Goal: Information Seeking & Learning: Learn about a topic

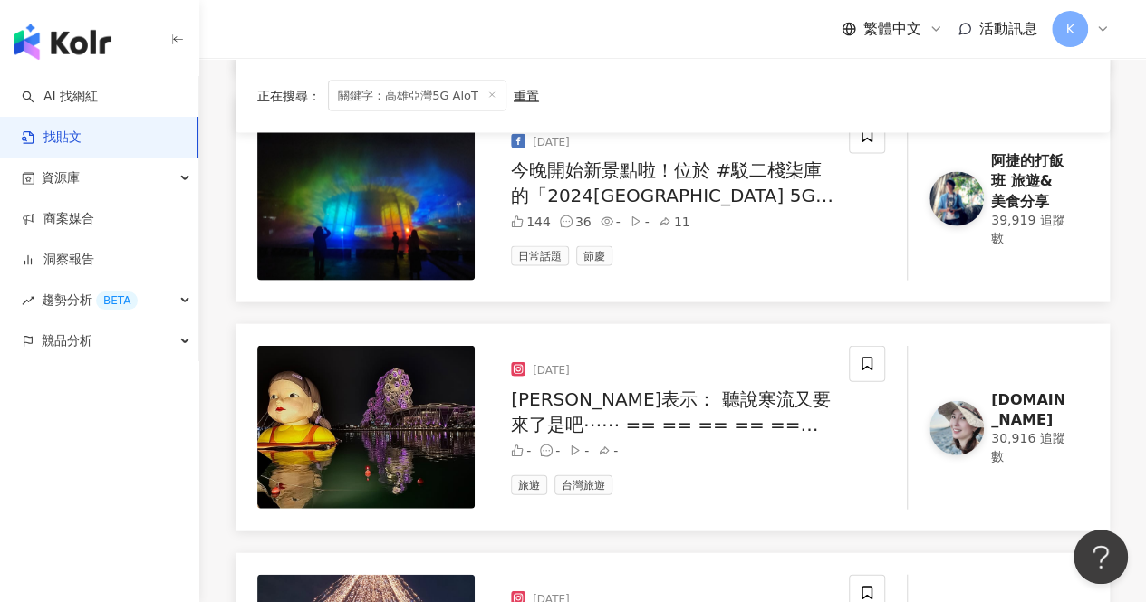
scroll to position [1812, 0]
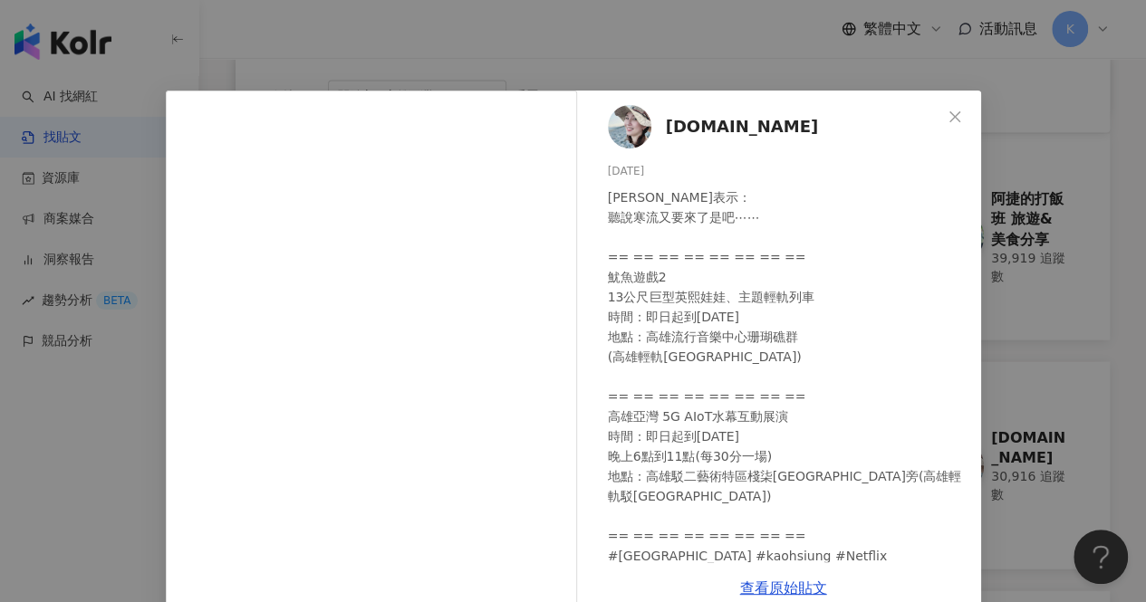
scroll to position [91, 0]
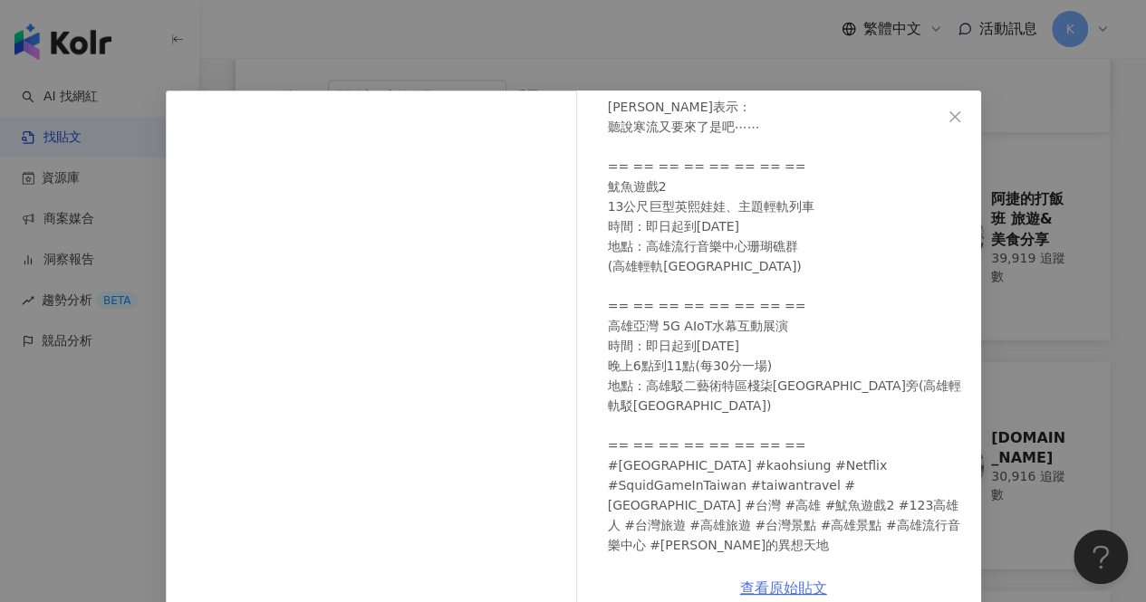
click at [774, 587] on link "查看原始貼文" at bounding box center [783, 588] width 87 height 17
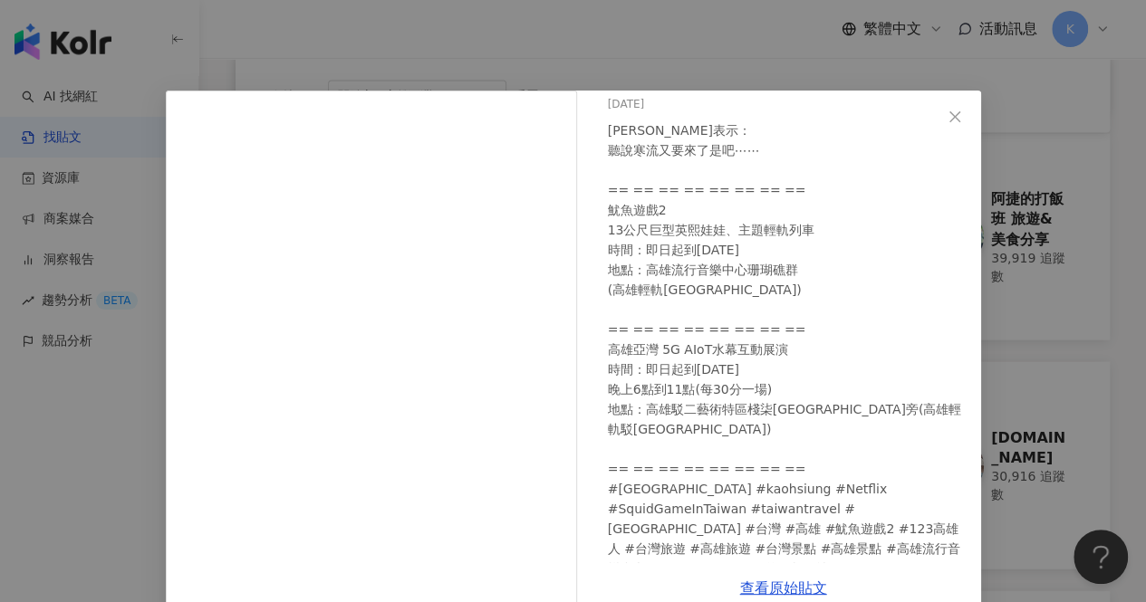
scroll to position [0, 0]
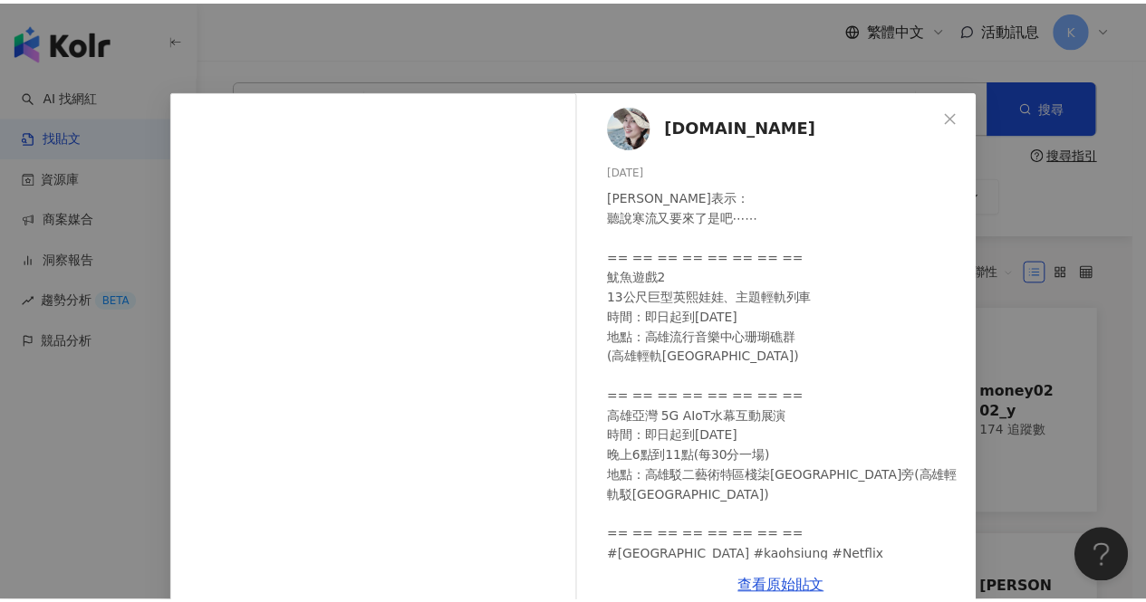
scroll to position [11, 0]
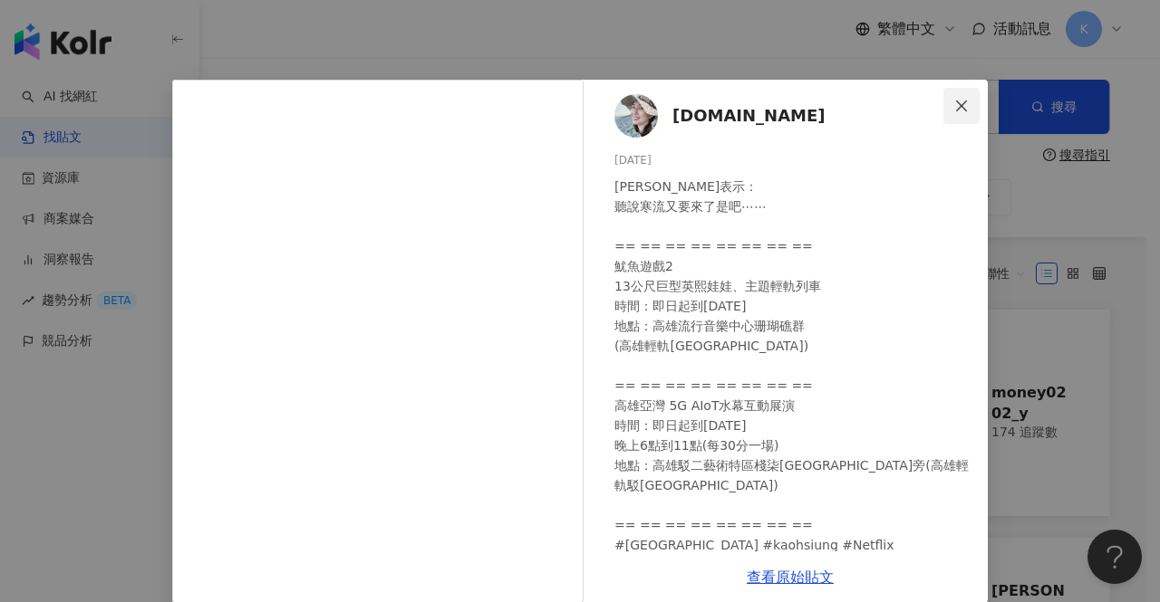
click at [957, 101] on icon "close" at bounding box center [961, 106] width 14 height 14
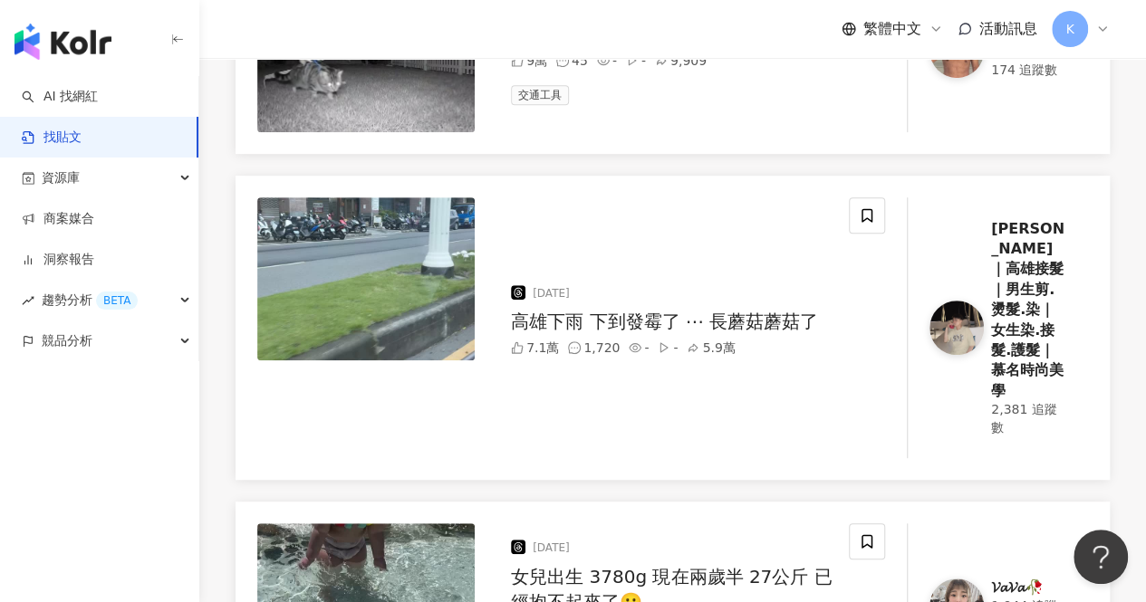
scroll to position [453, 0]
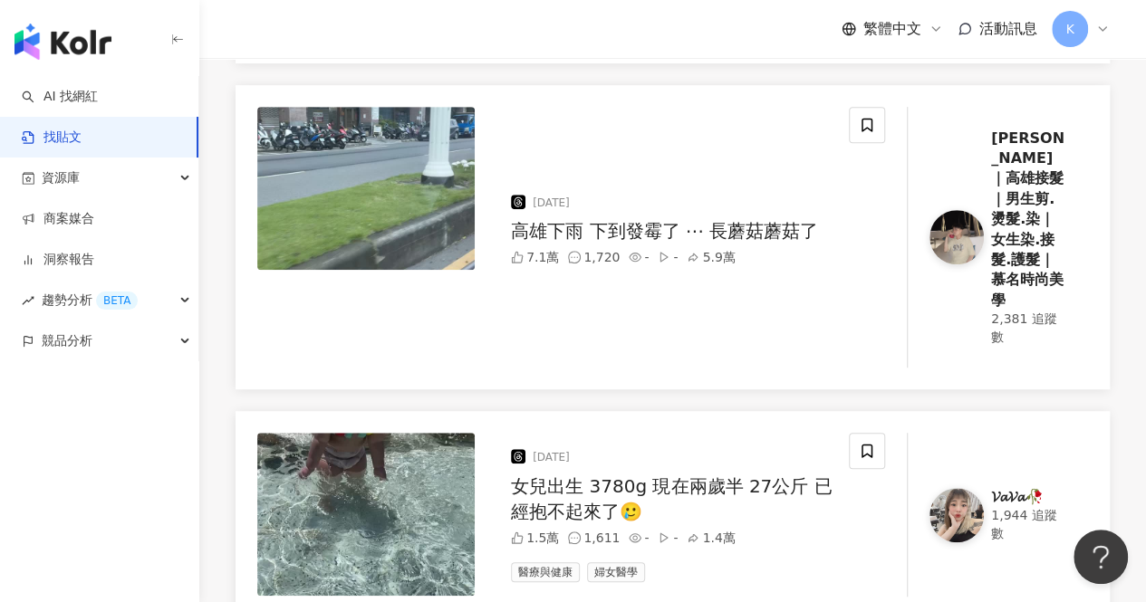
click at [678, 218] on div "高雄下雨 下到發霉了 ⋯ 長蘑菇蘑菇了" at bounding box center [672, 230] width 323 height 25
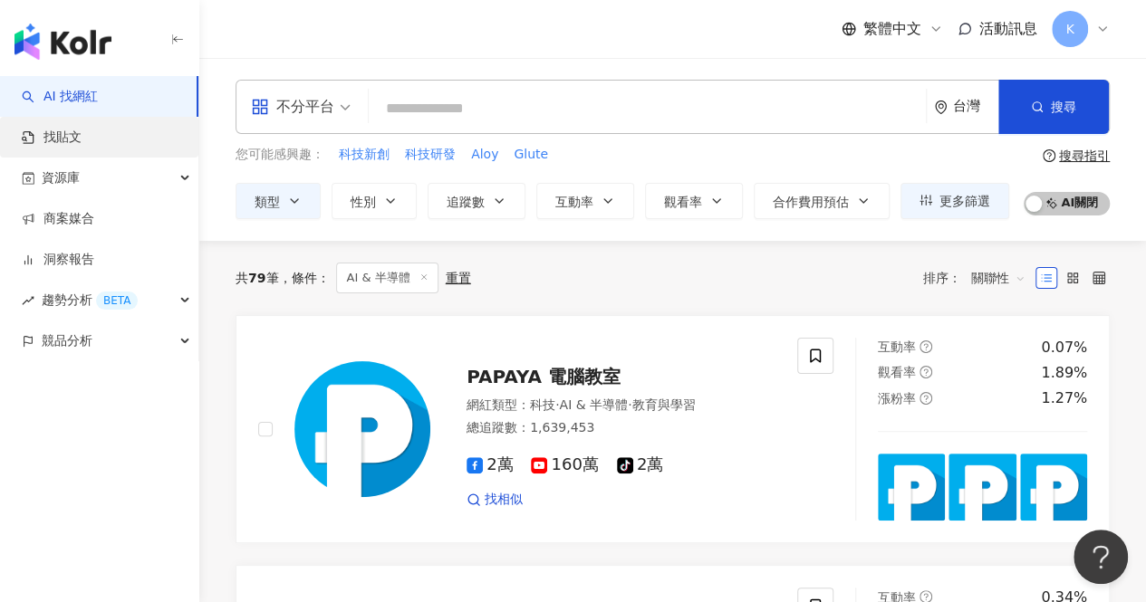
click at [78, 140] on link "找貼文" at bounding box center [52, 138] width 60 height 18
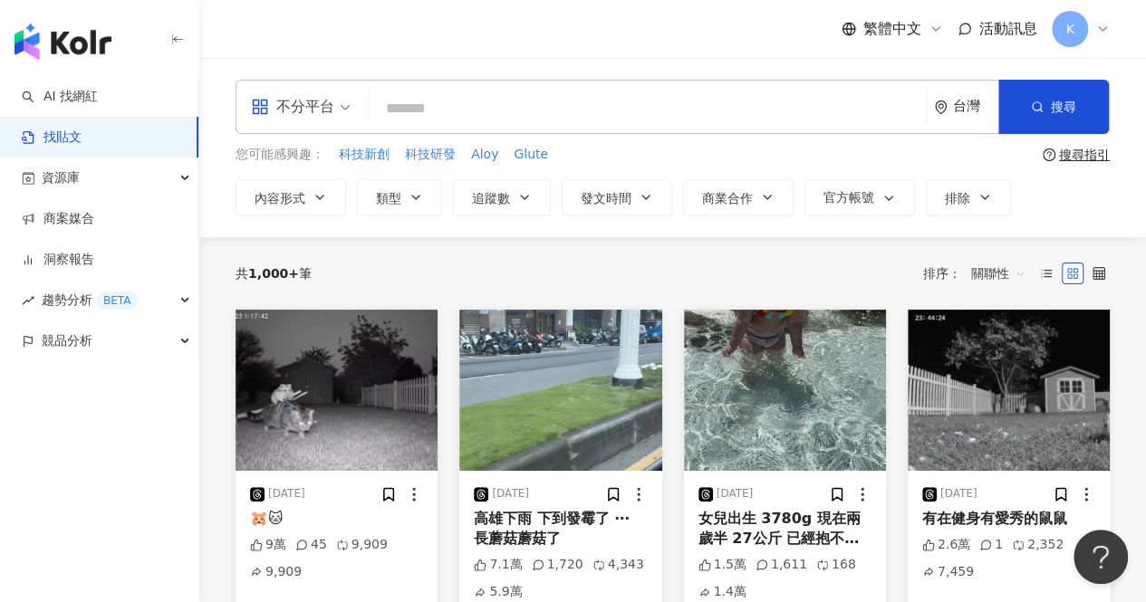
click at [482, 104] on input "search" at bounding box center [647, 108] width 543 height 39
click at [458, 104] on input "search" at bounding box center [647, 108] width 543 height 39
click at [1064, 119] on button "搜尋" at bounding box center [1053, 107] width 111 height 54
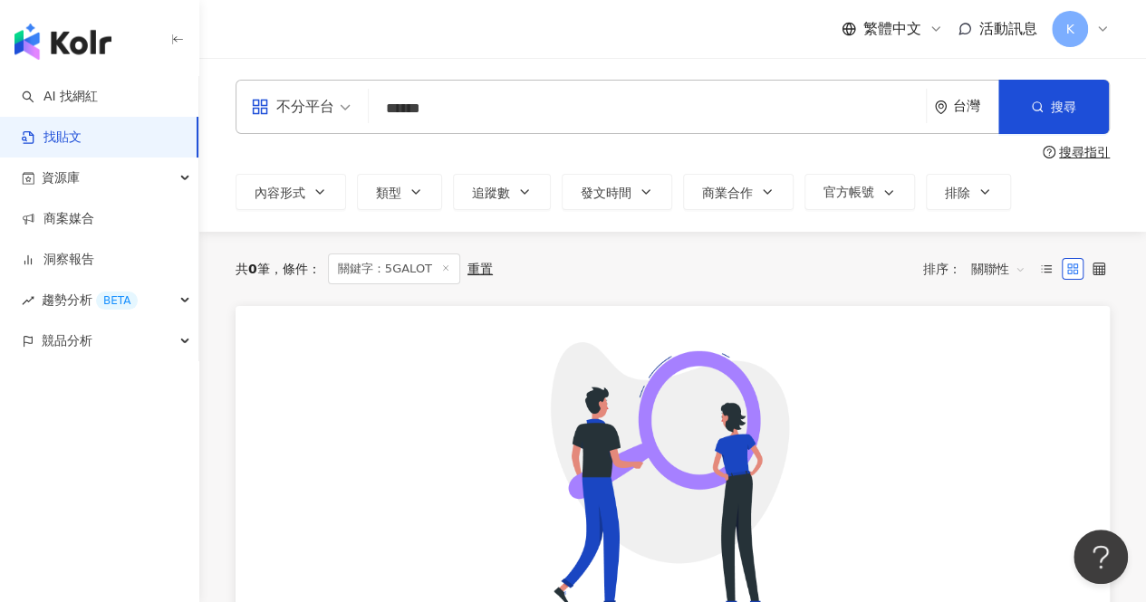
click at [400, 113] on input "******" at bounding box center [647, 108] width 543 height 39
click at [457, 106] on input "*******" at bounding box center [647, 108] width 543 height 39
type input "**********"
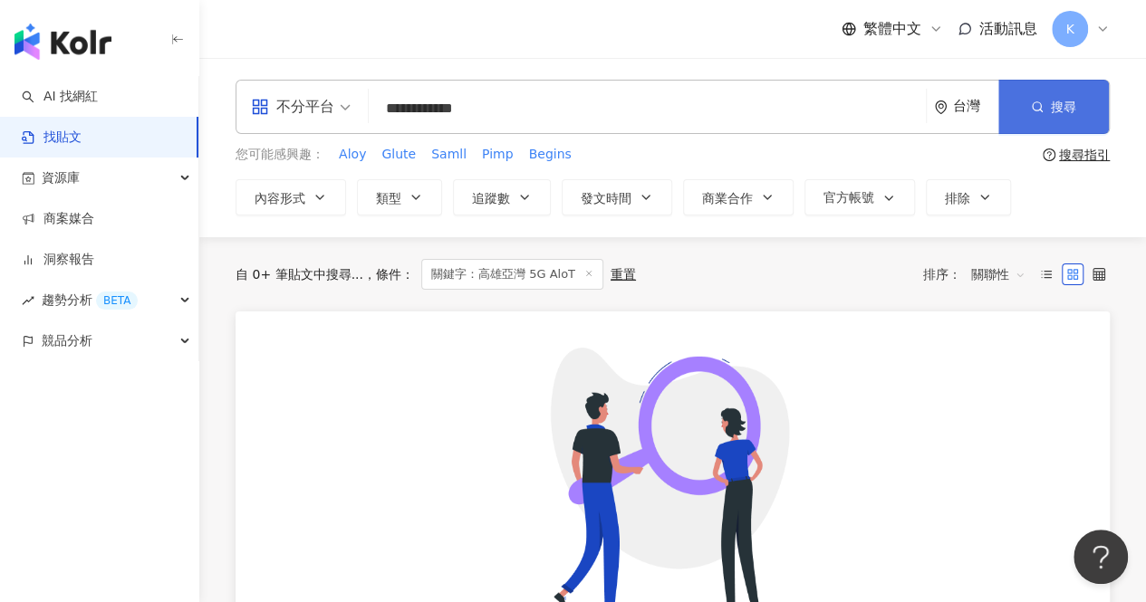
click at [1054, 119] on button "搜尋" at bounding box center [1053, 107] width 111 height 54
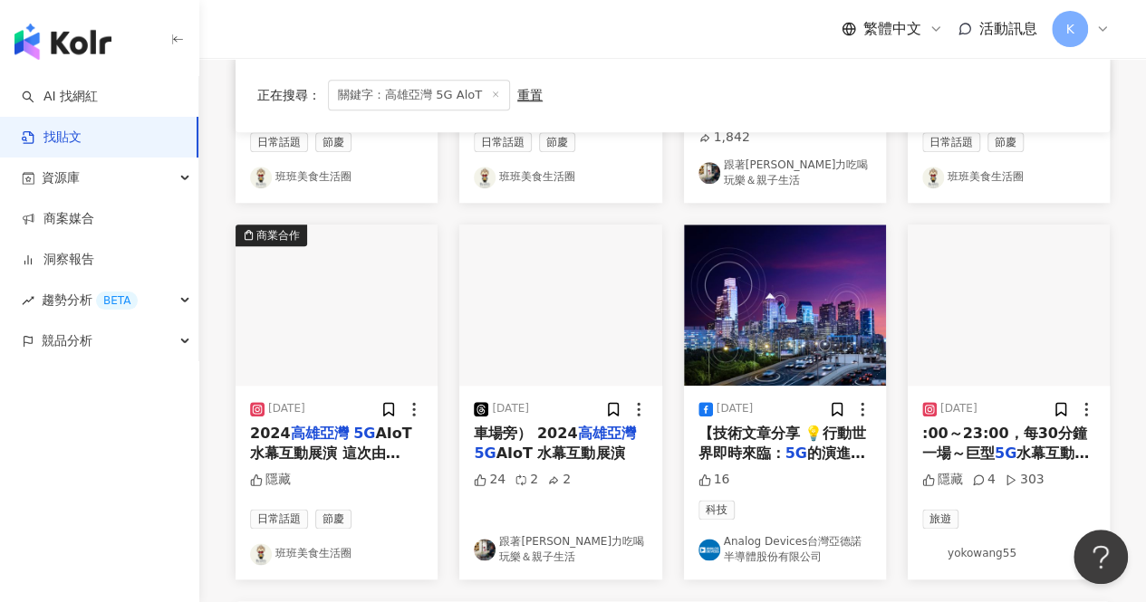
scroll to position [906, 0]
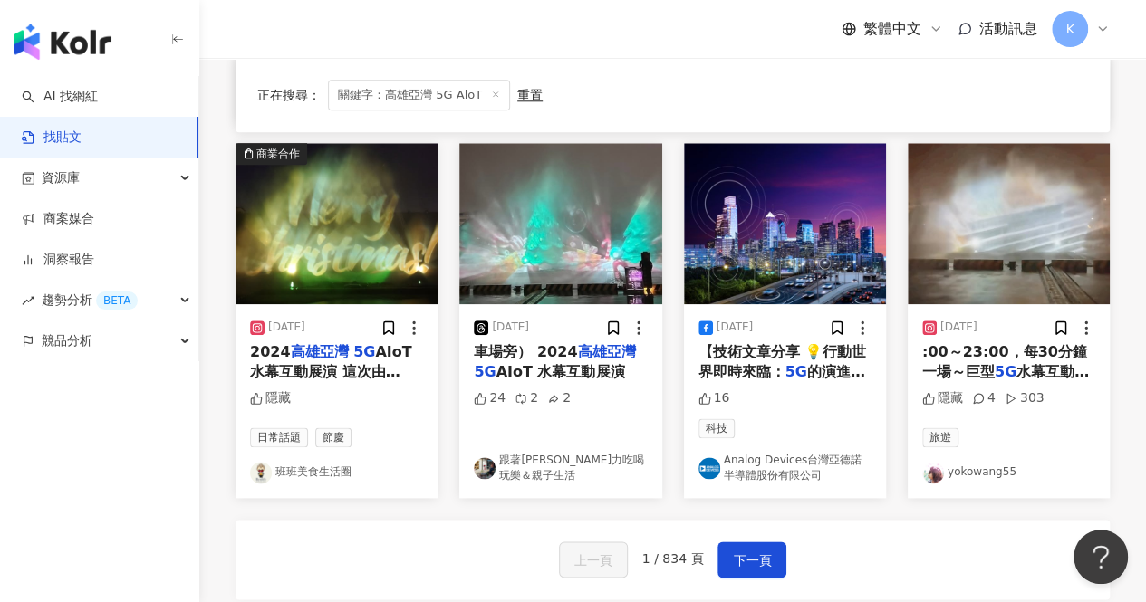
click at [771, 351] on span "【技術文章分享 💡行動世界即時來臨：" at bounding box center [782, 361] width 168 height 37
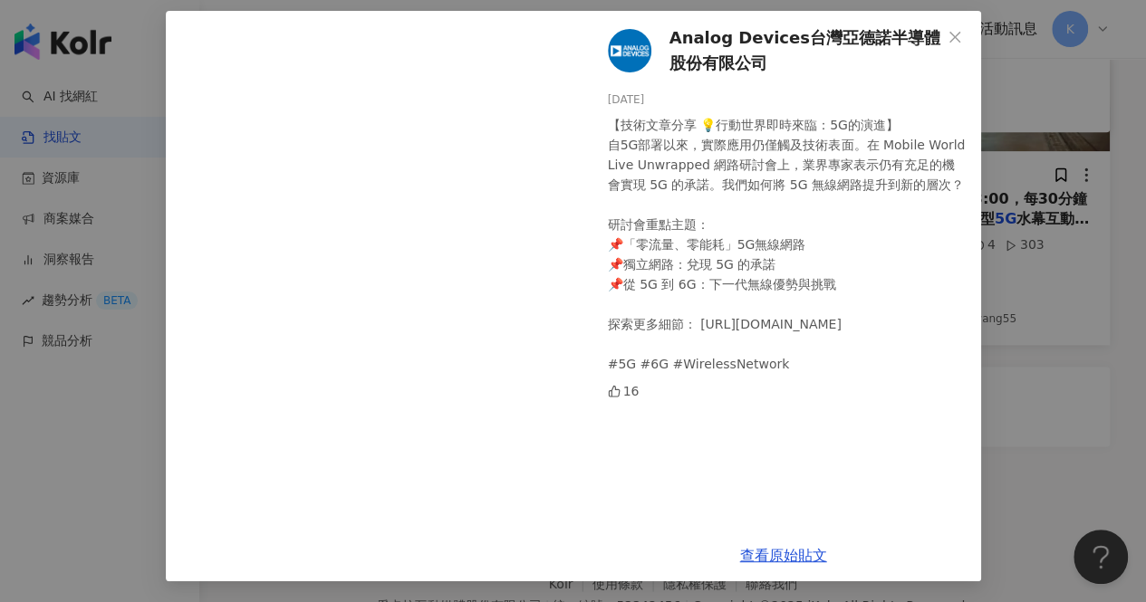
scroll to position [1087, 0]
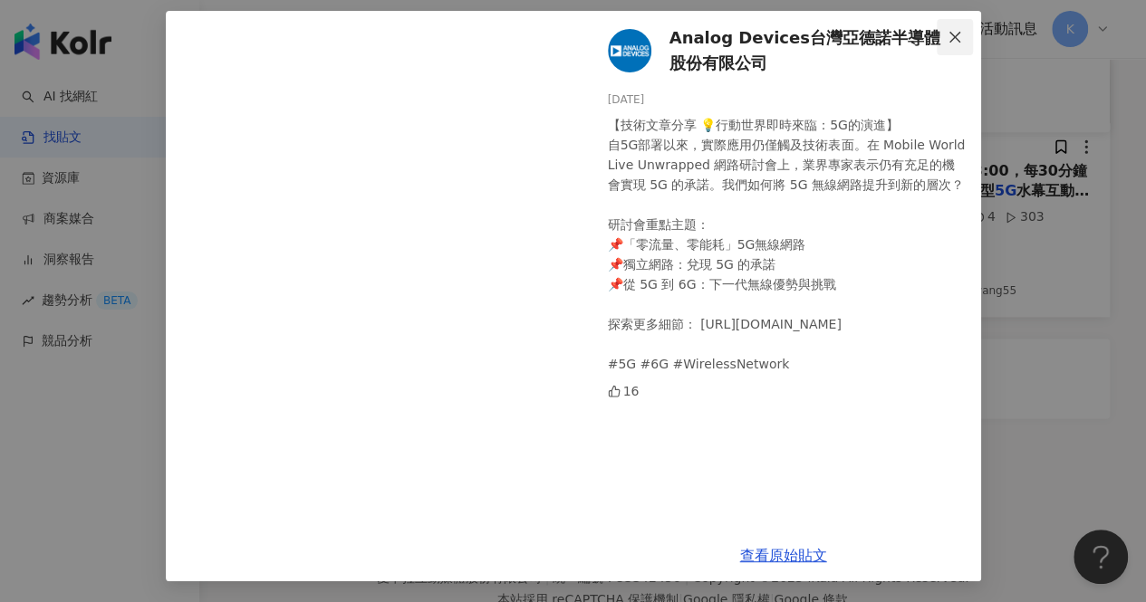
click at [949, 34] on icon "close" at bounding box center [954, 36] width 11 height 11
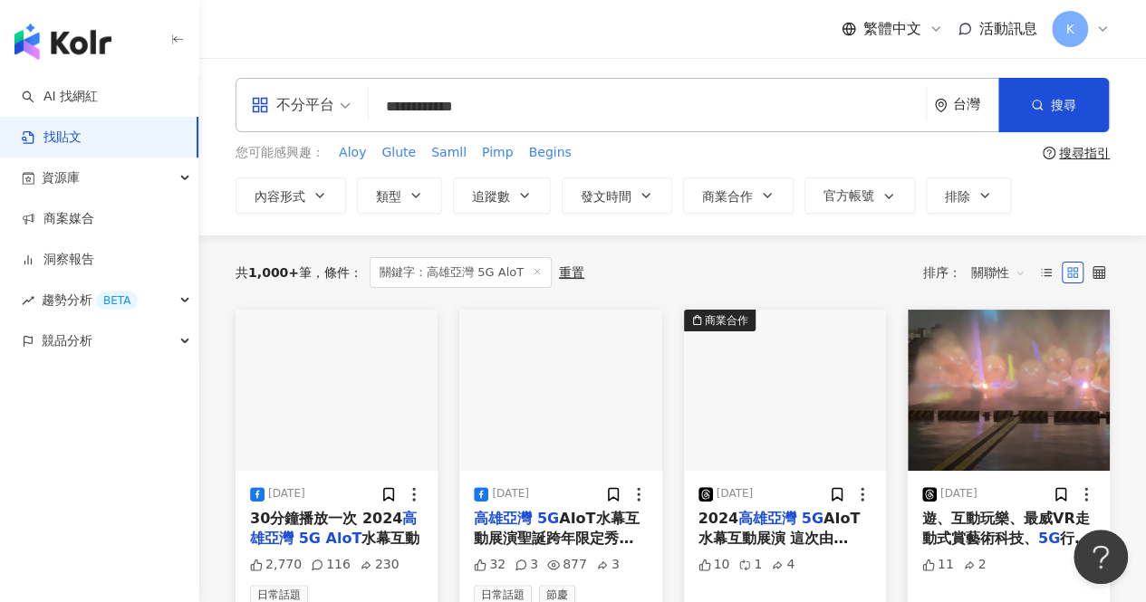
scroll to position [0, 0]
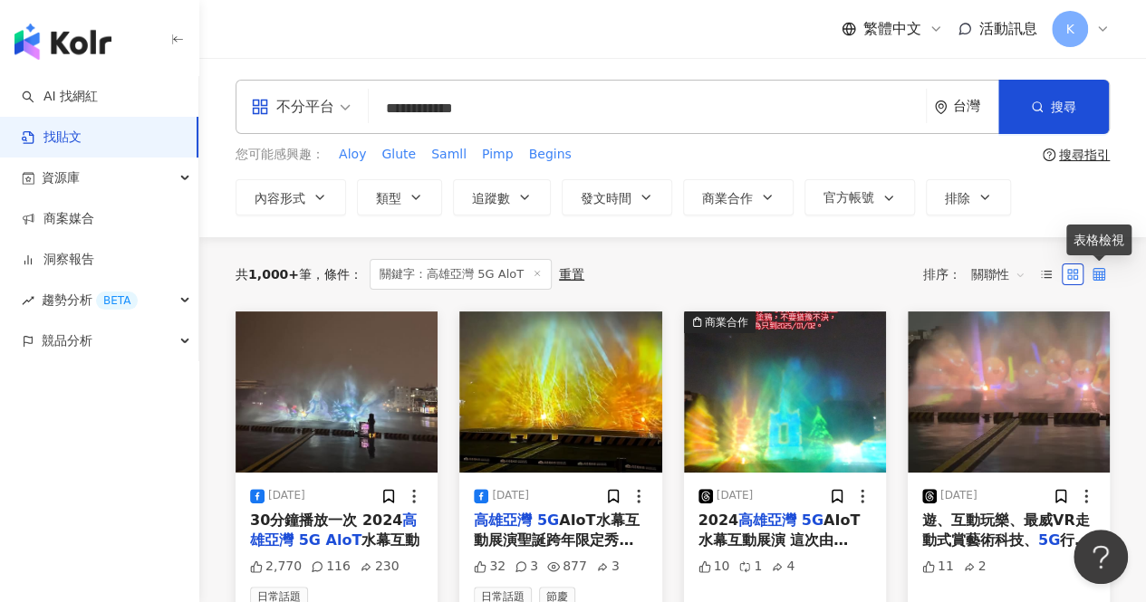
click at [1100, 268] on icon at bounding box center [1099, 274] width 13 height 13
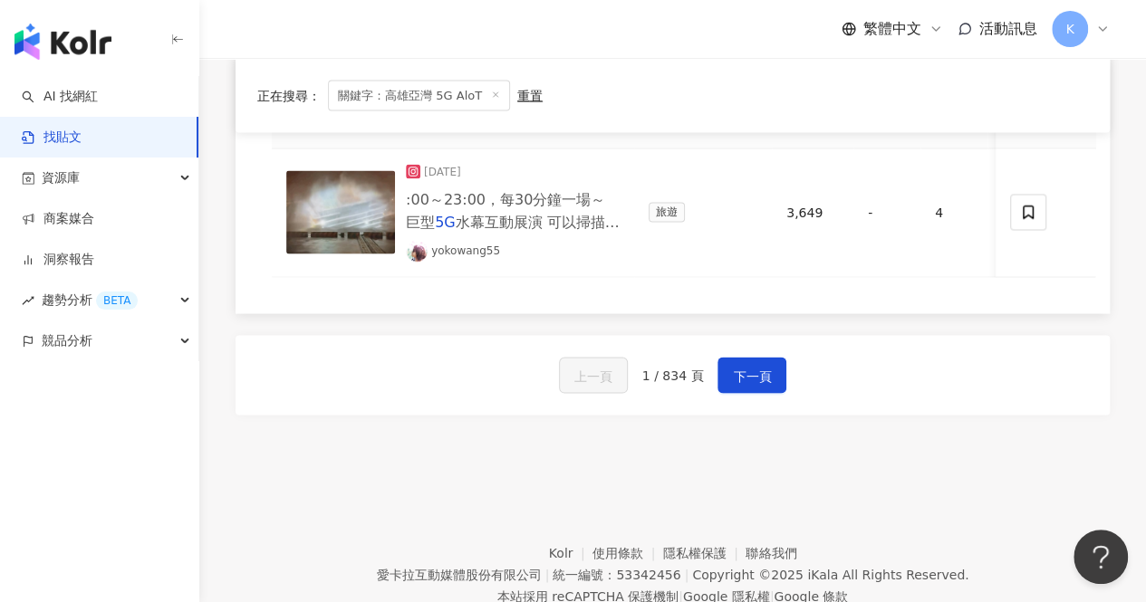
scroll to position [1721, 0]
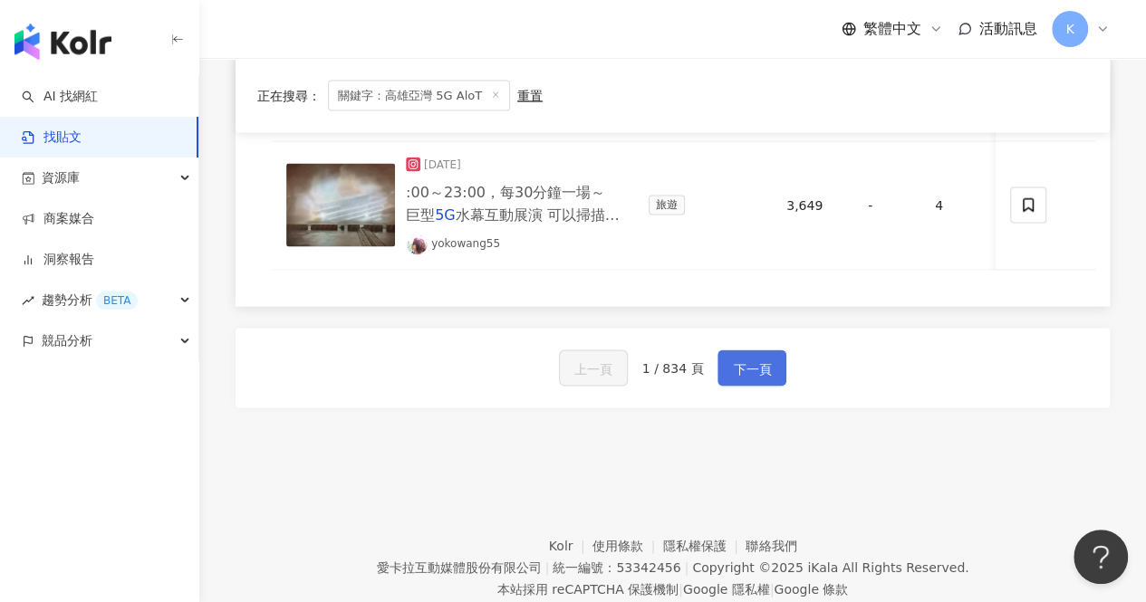
click at [763, 359] on span "下一頁" at bounding box center [752, 370] width 38 height 22
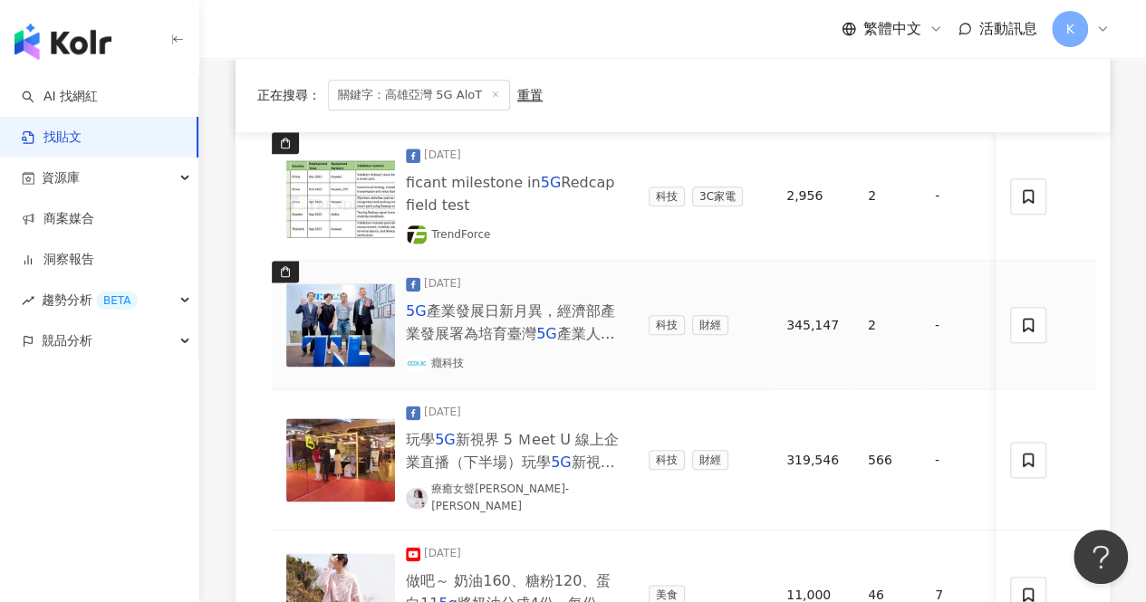
scroll to position [1178, 0]
